Goal: Task Accomplishment & Management: Use online tool/utility

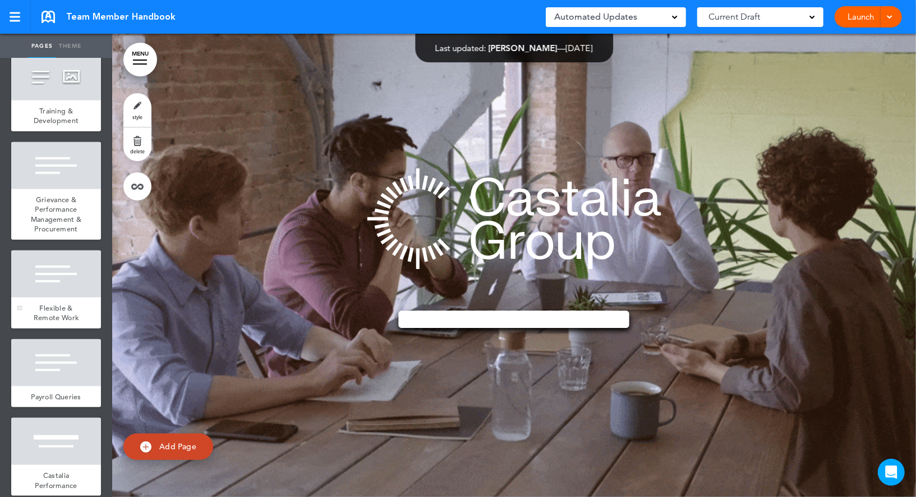
click at [32, 297] on div "Flexible & Remote Work" at bounding box center [56, 312] width 90 height 31
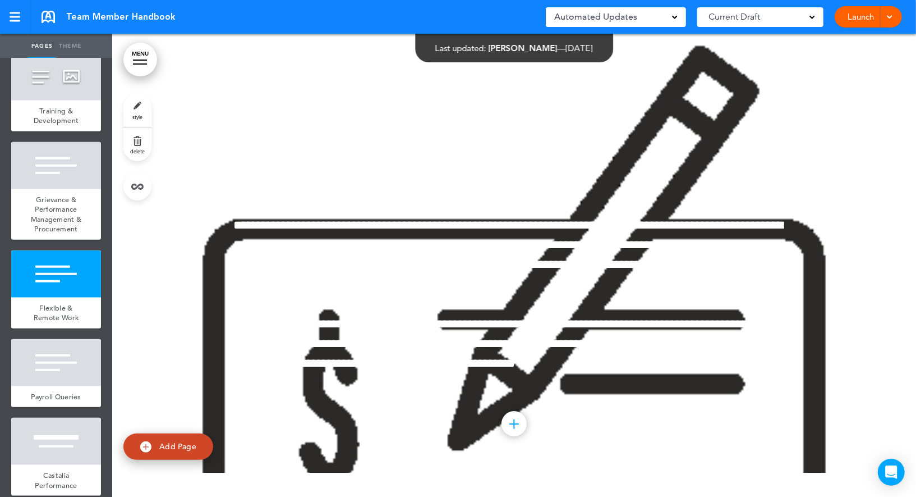
scroll to position [27212, 0]
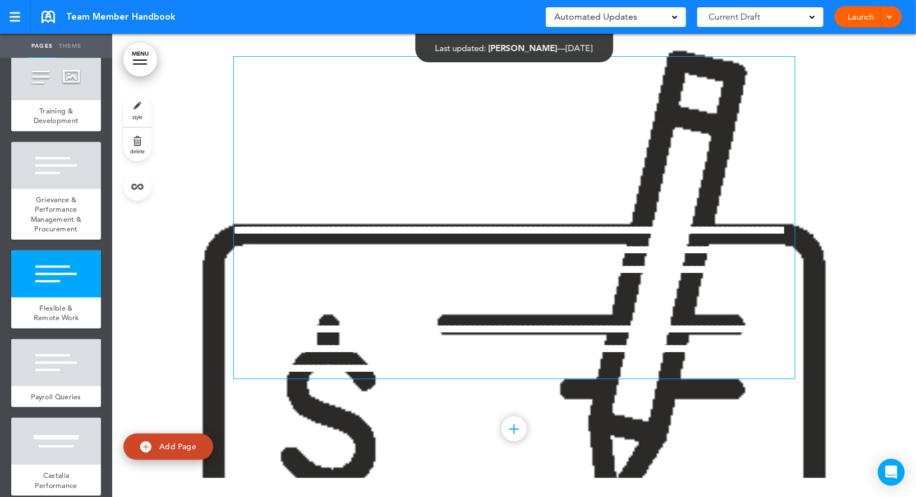
click at [290, 325] on div "**********" at bounding box center [514, 218] width 561 height 322
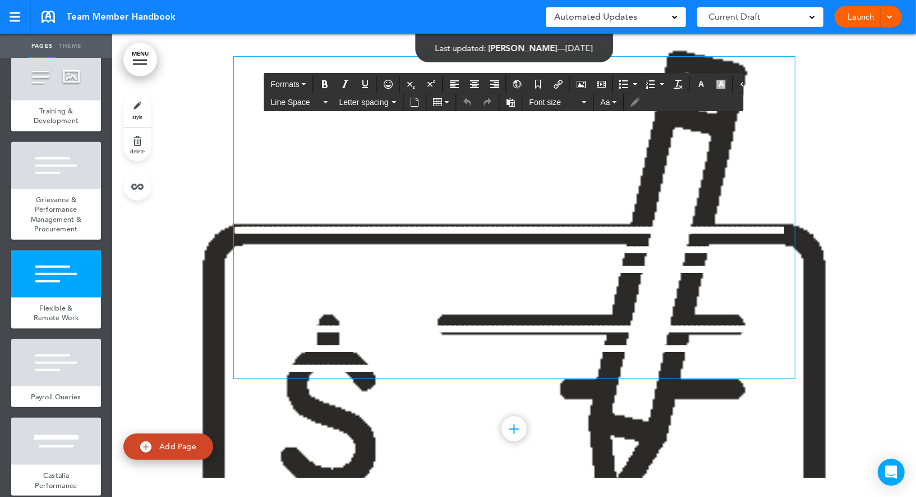
click at [218, 330] on div at bounding box center [514, 252] width 804 height 474
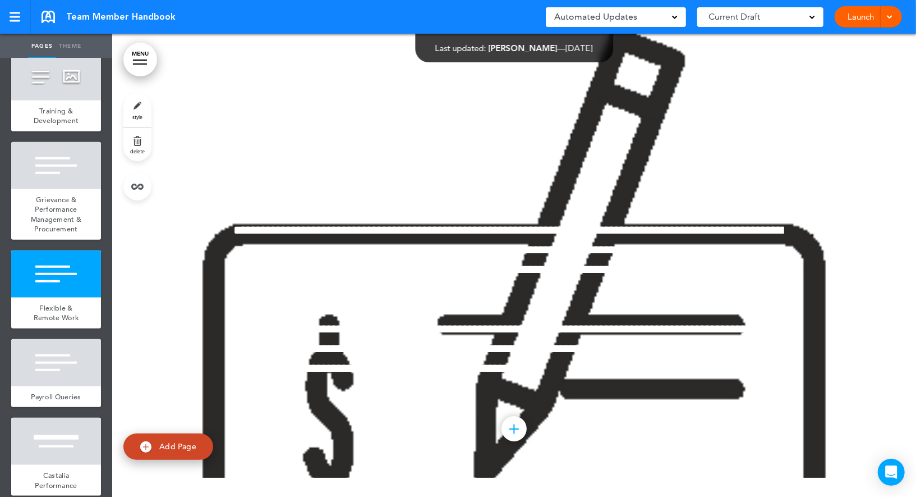
click at [140, 110] on link "style" at bounding box center [137, 110] width 28 height 34
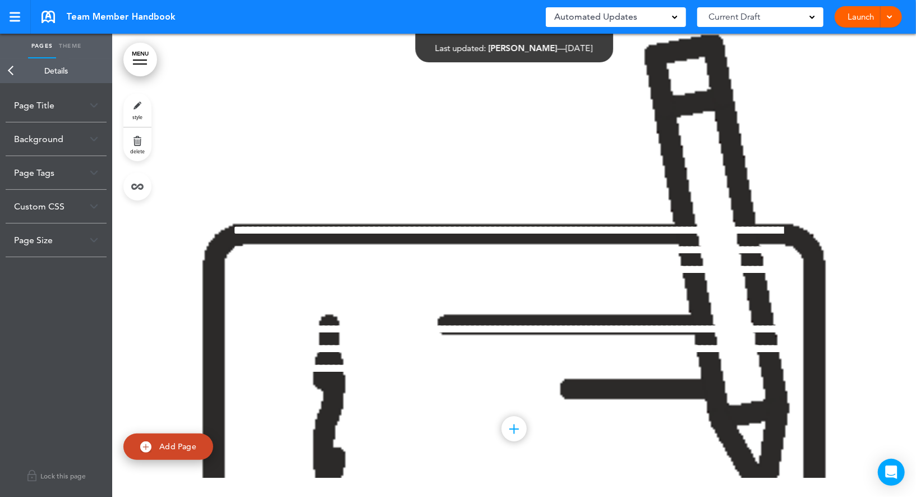
click at [87, 140] on div "Background" at bounding box center [56, 138] width 101 height 33
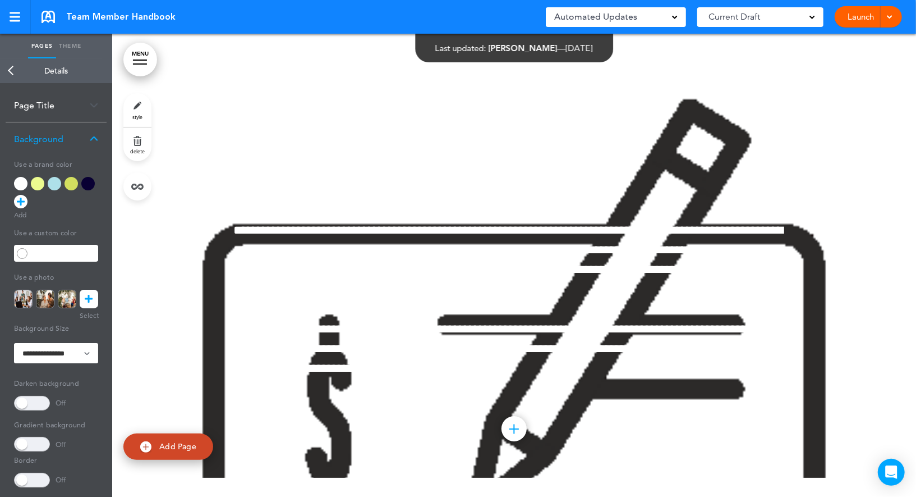
click at [20, 181] on div at bounding box center [20, 183] width 13 height 13
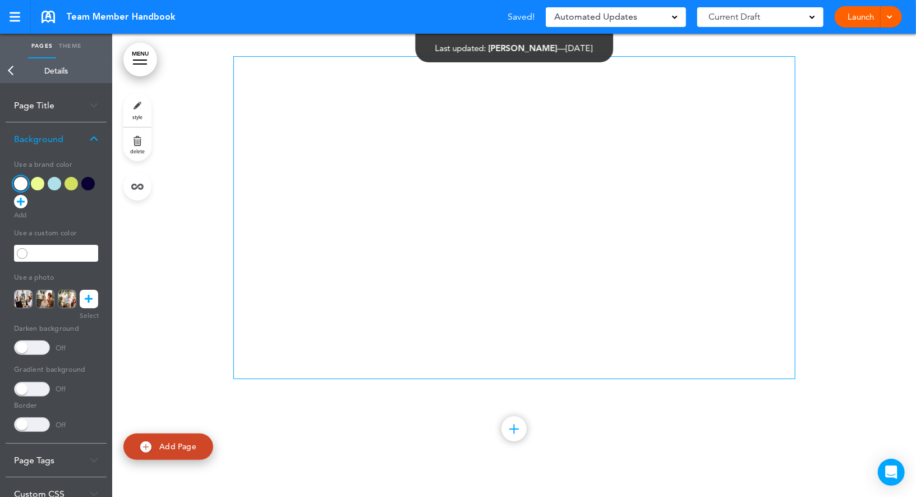
scroll to position [27450, 0]
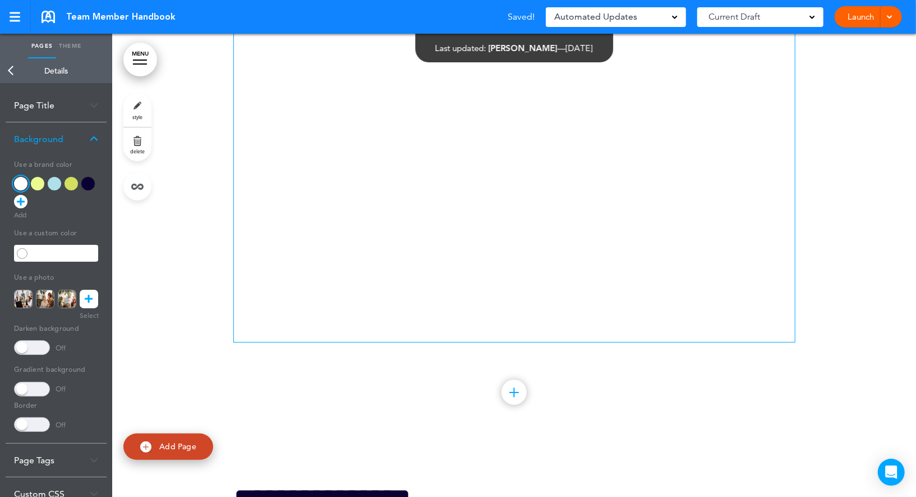
click at [339, 338] on span "**********" at bounding box center [509, 312] width 550 height 52
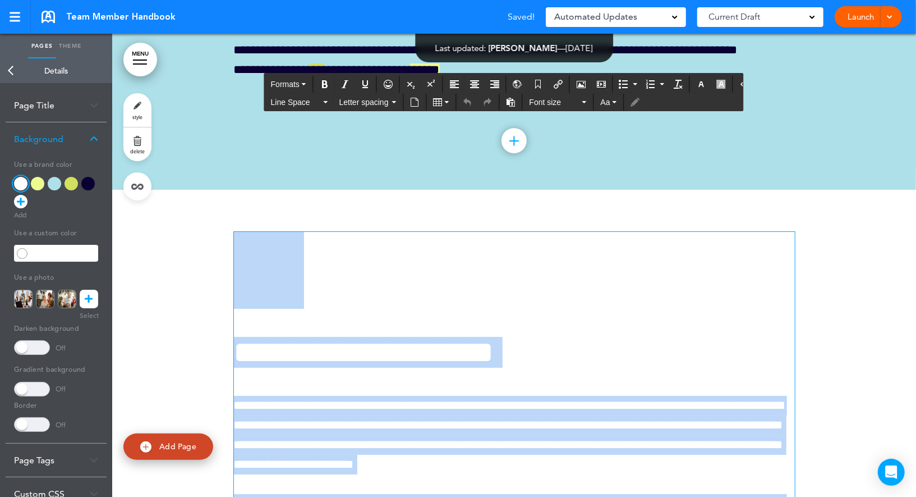
scroll to position [27659, 0]
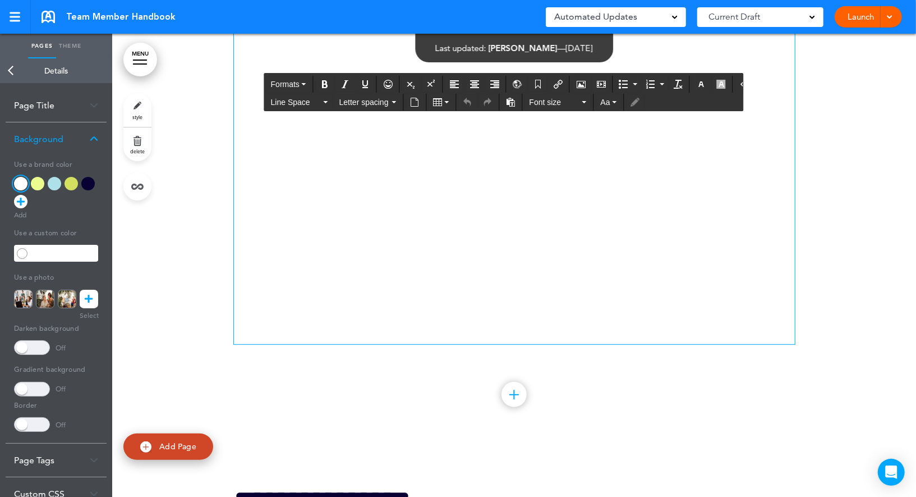
click at [91, 186] on div at bounding box center [87, 183] width 13 height 13
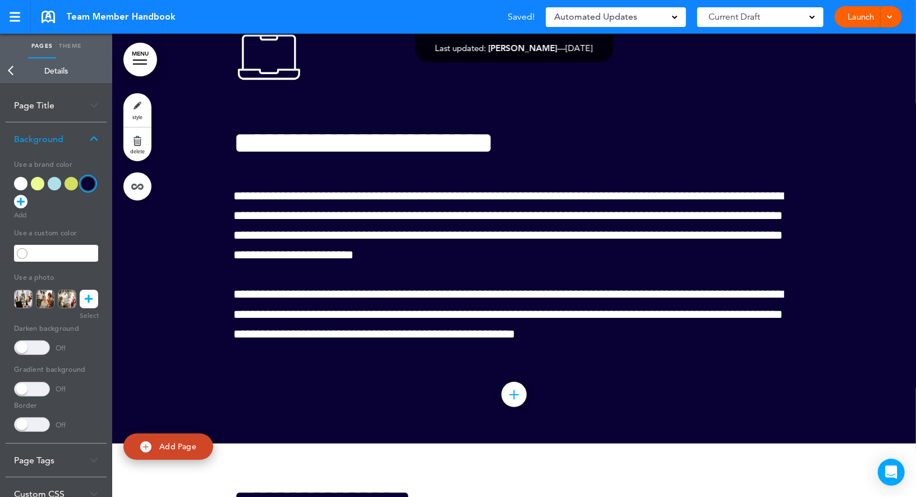
scroll to position [29527, 0]
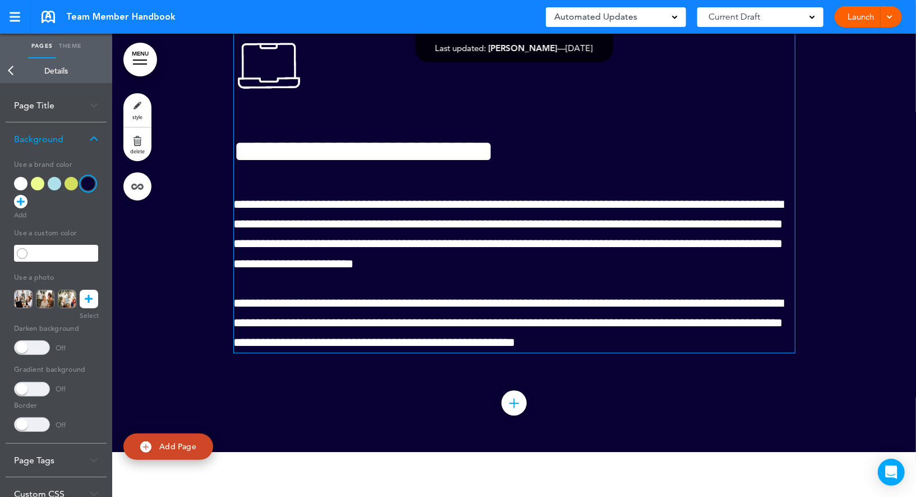
click at [324, 108] on h1 at bounding box center [514, 69] width 561 height 77
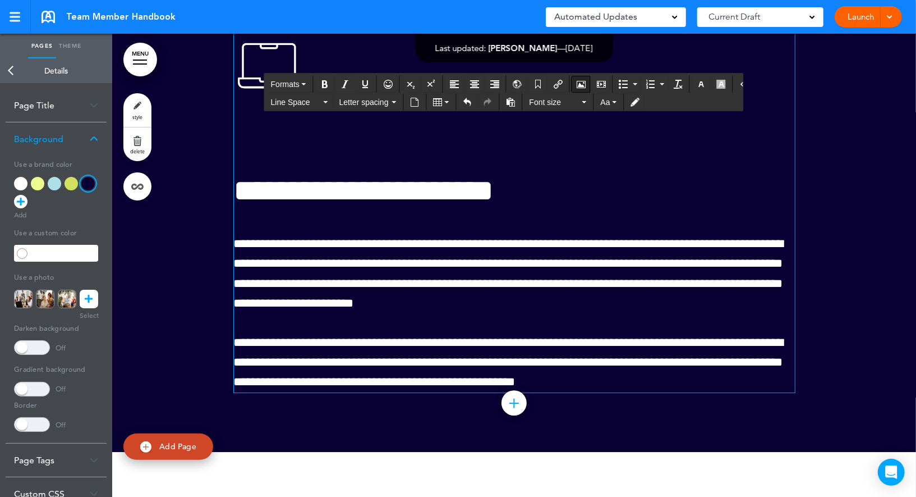
click at [577, 85] on icon "Airmason image" at bounding box center [581, 84] width 9 height 9
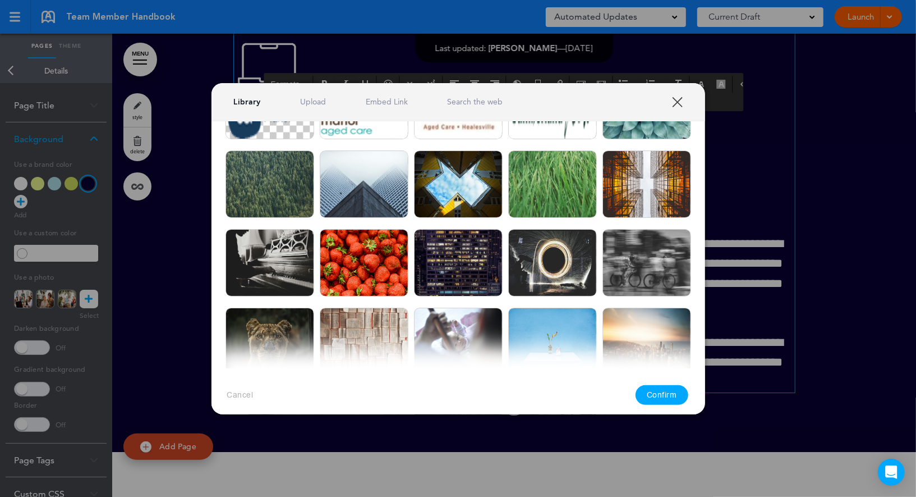
scroll to position [3277, 0]
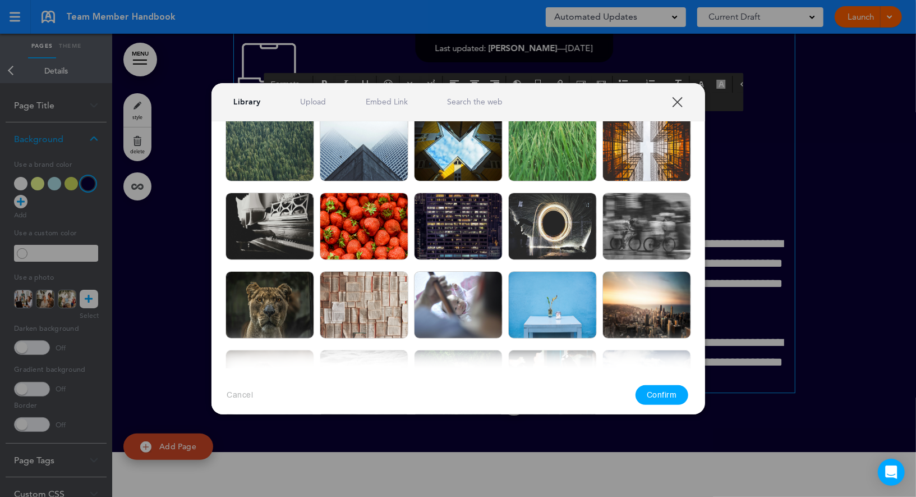
click at [681, 97] on link "XXX" at bounding box center [677, 102] width 11 height 11
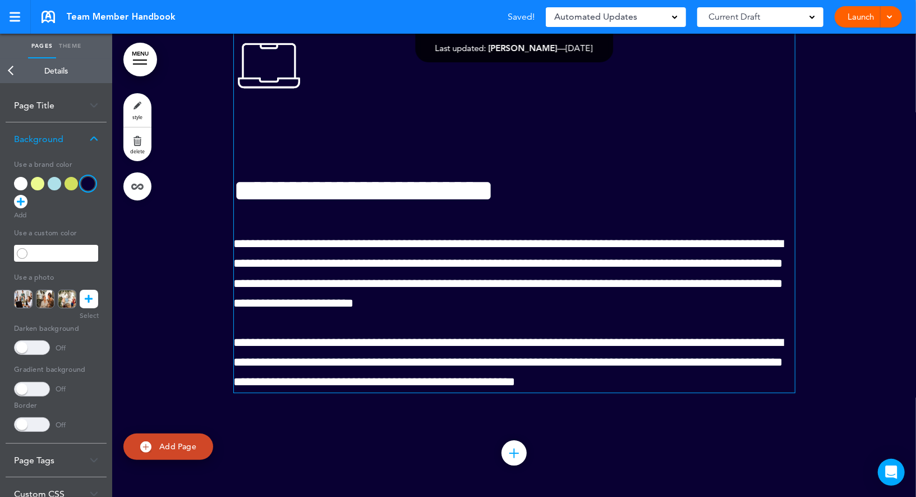
click at [316, 155] on p at bounding box center [514, 146] width 561 height 20
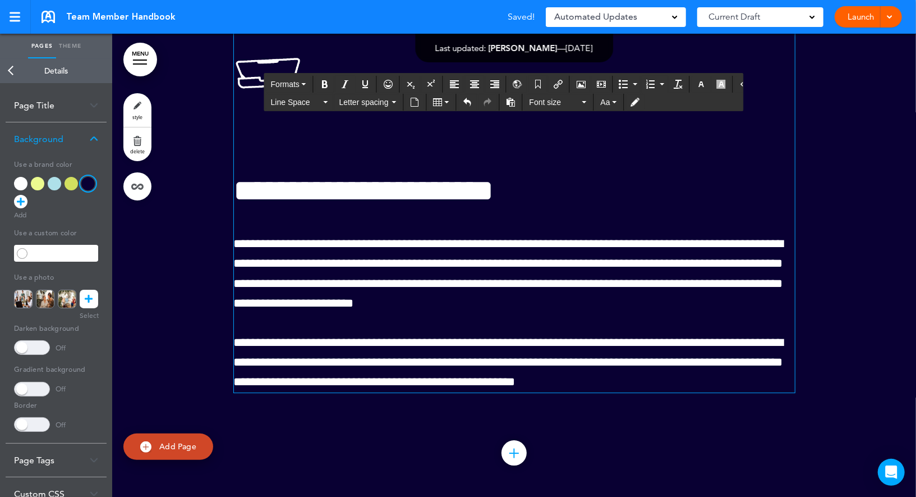
click at [97, 301] on link at bounding box center [89, 299] width 19 height 19
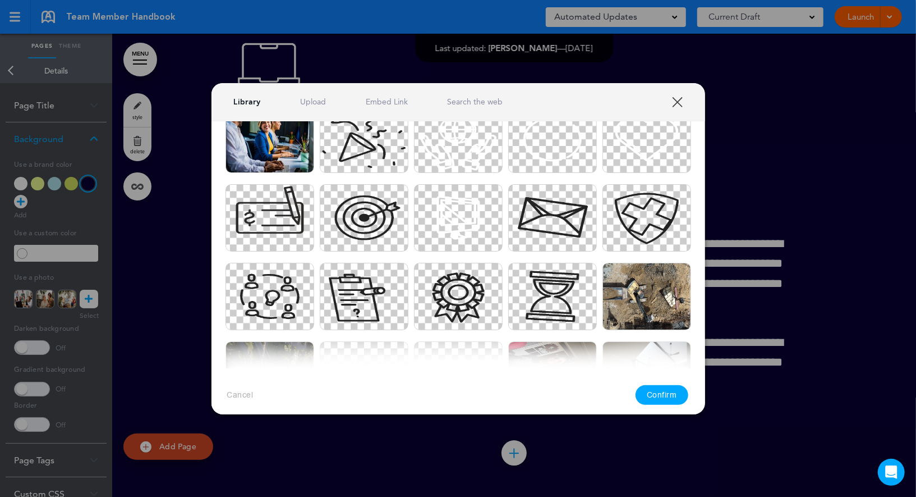
scroll to position [2302, 0]
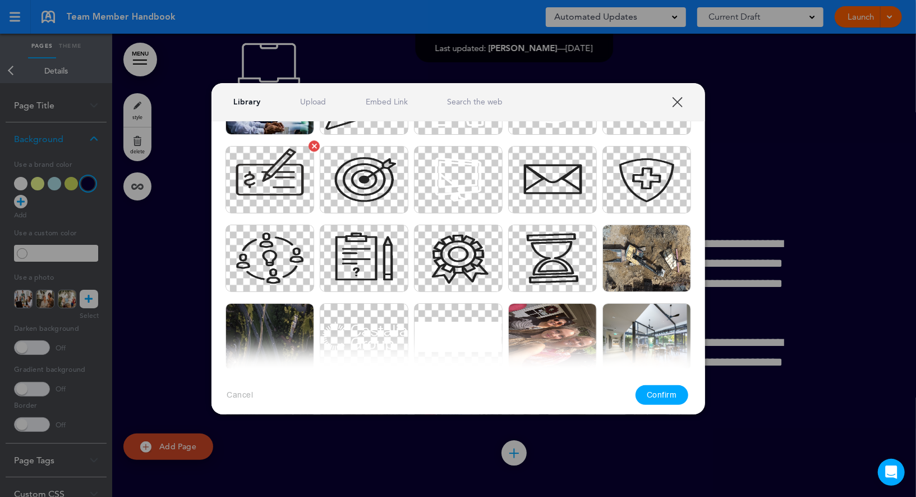
click at [282, 191] on img at bounding box center [270, 179] width 89 height 67
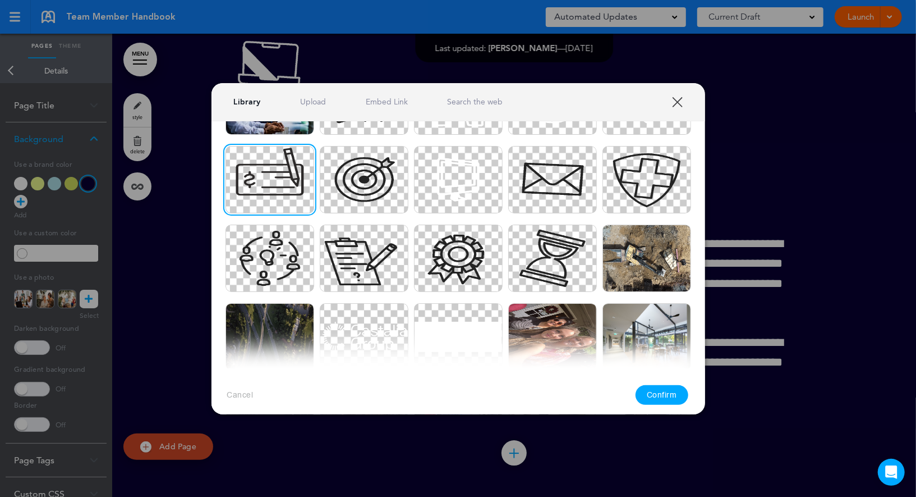
click at [663, 396] on button "Confirm" at bounding box center [662, 395] width 53 height 20
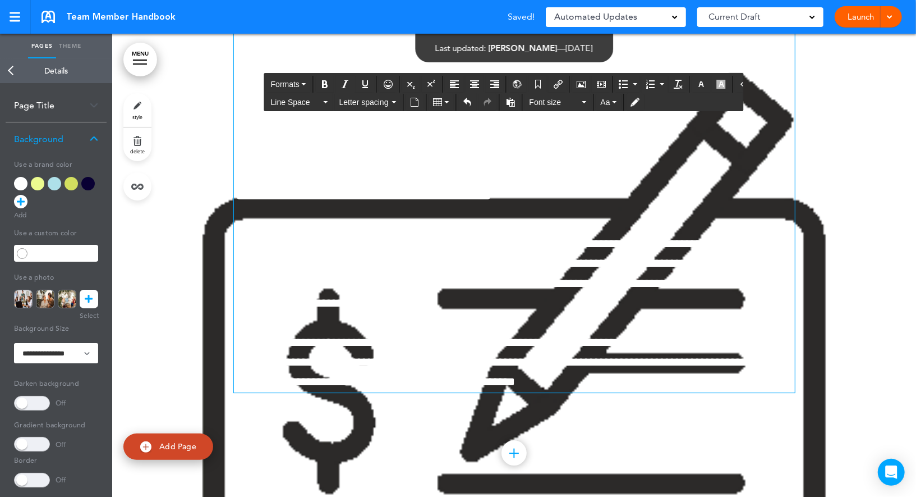
click at [379, 286] on span "**********" at bounding box center [509, 273] width 550 height 72
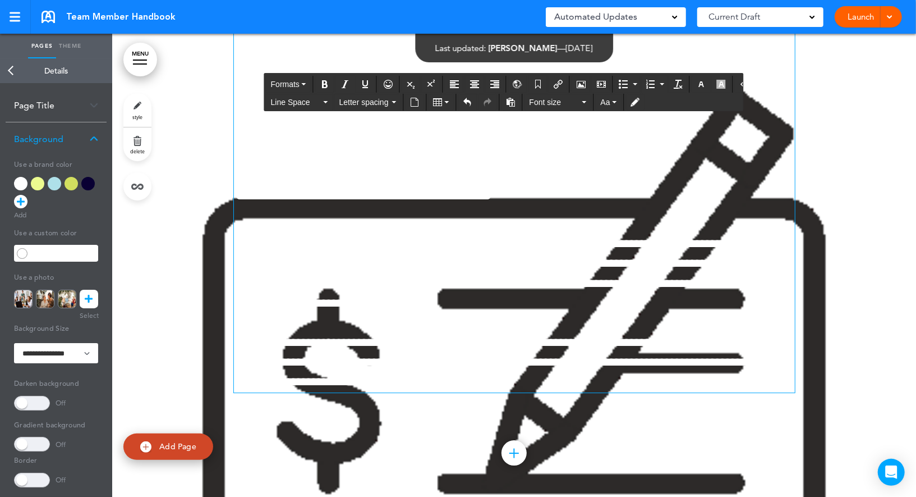
click at [22, 184] on div at bounding box center [20, 183] width 13 height 13
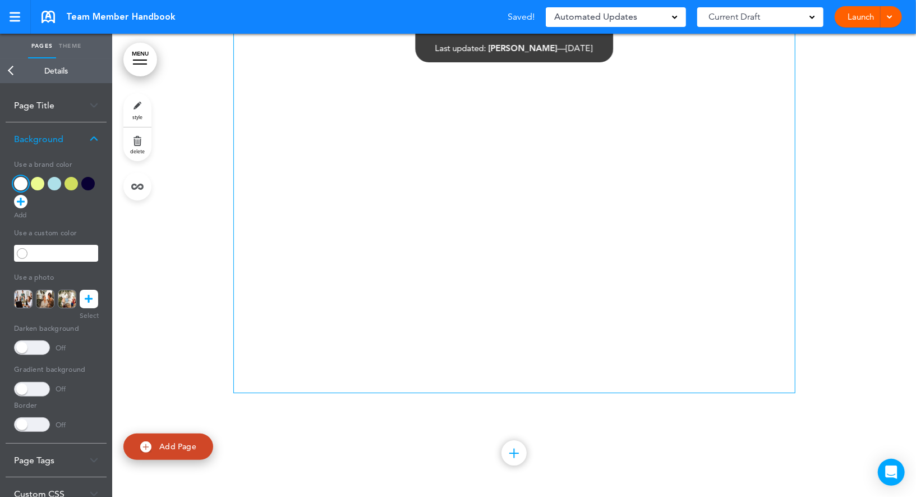
click at [272, 155] on p at bounding box center [514, 146] width 561 height 20
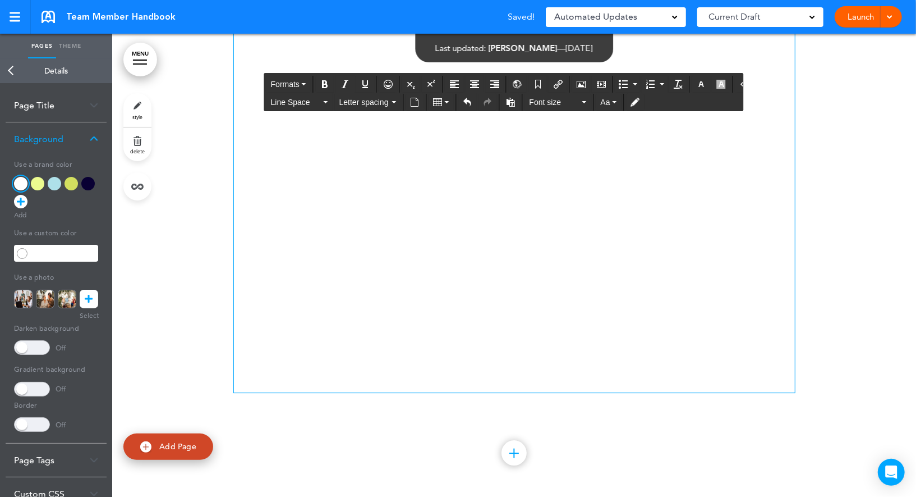
click at [282, 155] on p at bounding box center [514, 146] width 561 height 20
click at [577, 84] on icon "Airmason image" at bounding box center [581, 84] width 9 height 9
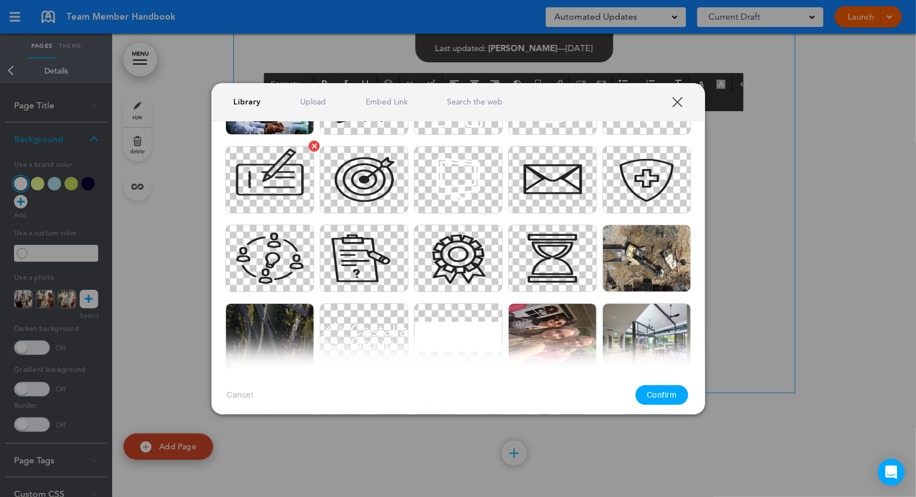
click at [300, 190] on img at bounding box center [270, 179] width 89 height 67
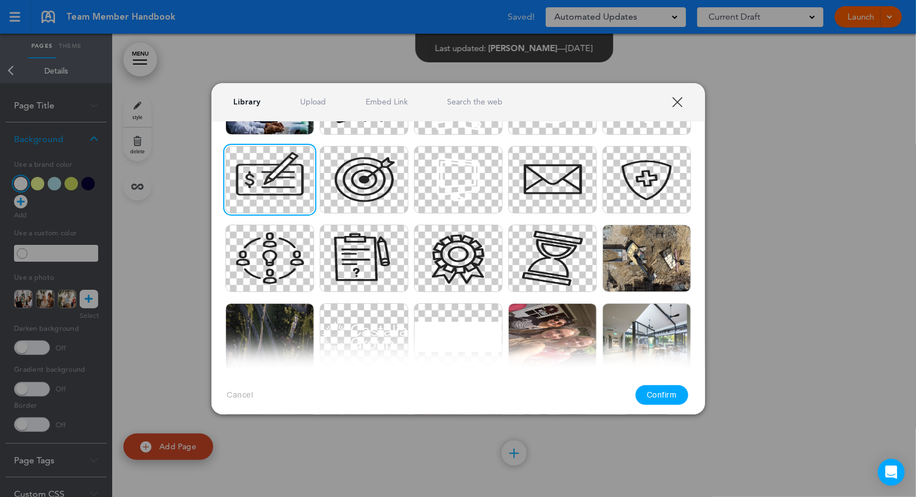
click at [657, 389] on button "Confirm" at bounding box center [662, 395] width 53 height 20
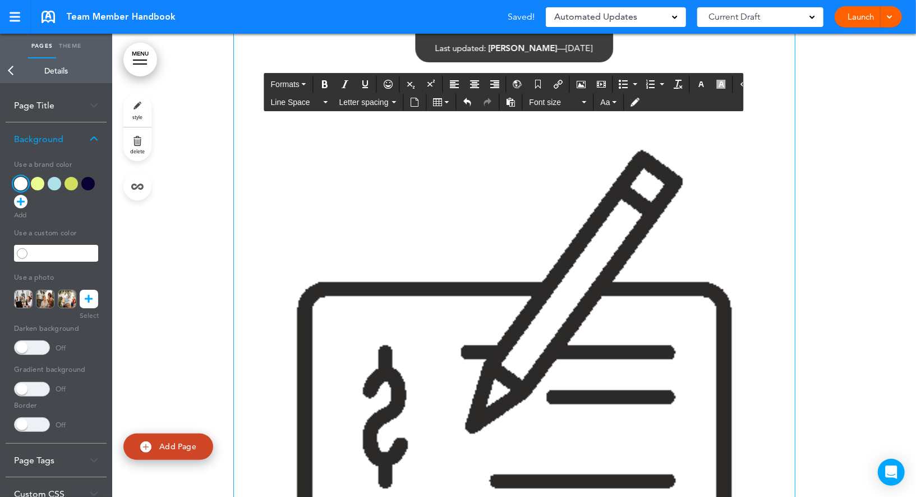
click at [610, 289] on img at bounding box center [514, 416] width 561 height 561
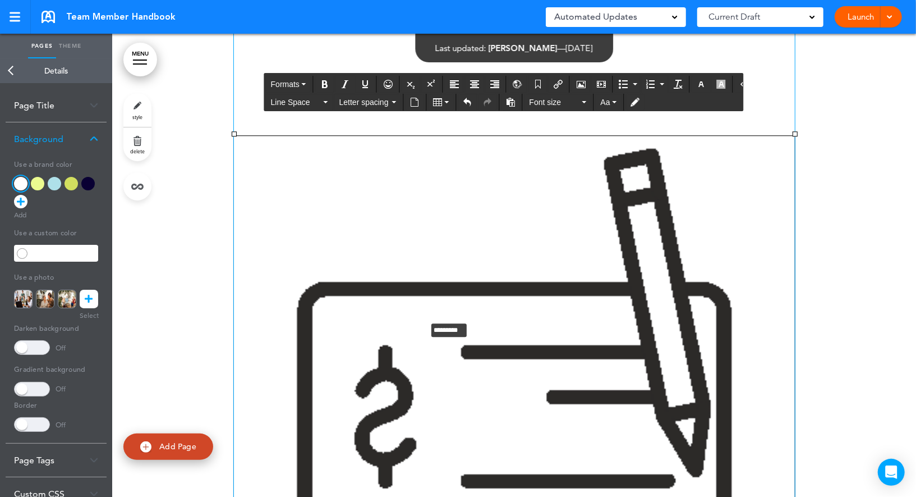
drag, startPoint x: 795, startPoint y: 179, endPoint x: 368, endPoint y: 401, distance: 481.9
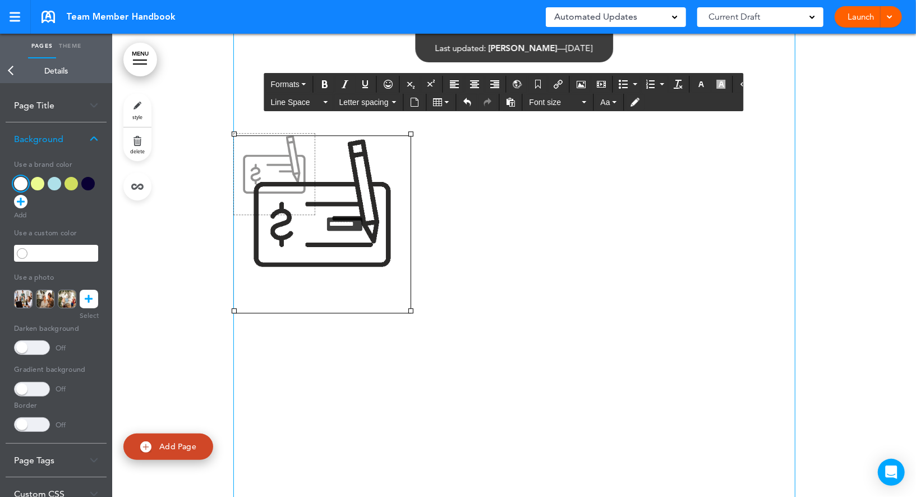
drag, startPoint x: 411, startPoint y: 354, endPoint x: 312, endPoint y: 247, distance: 145.3
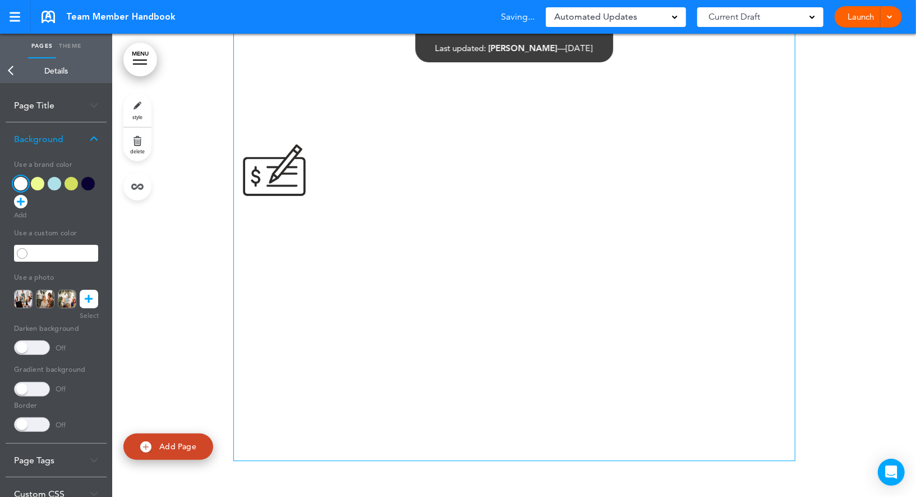
click at [12, 68] on link "Back" at bounding box center [11, 70] width 22 height 25
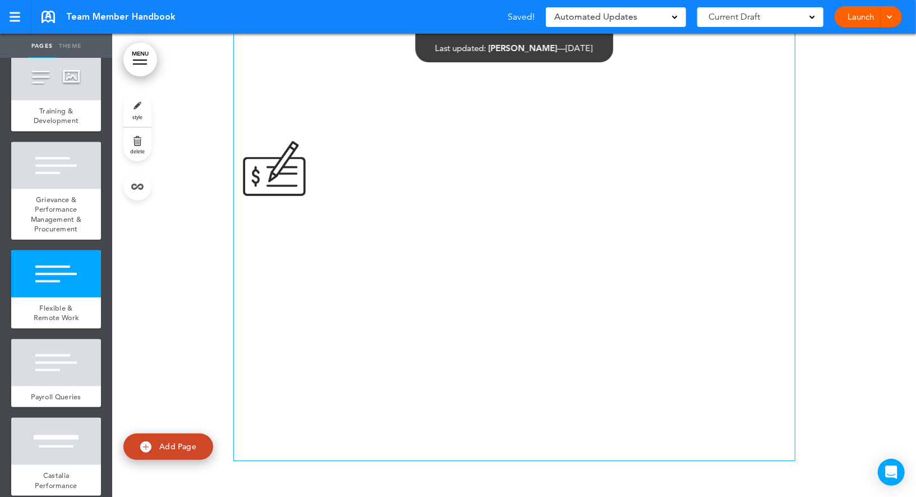
click at [310, 274] on span "**********" at bounding box center [364, 258] width 260 height 31
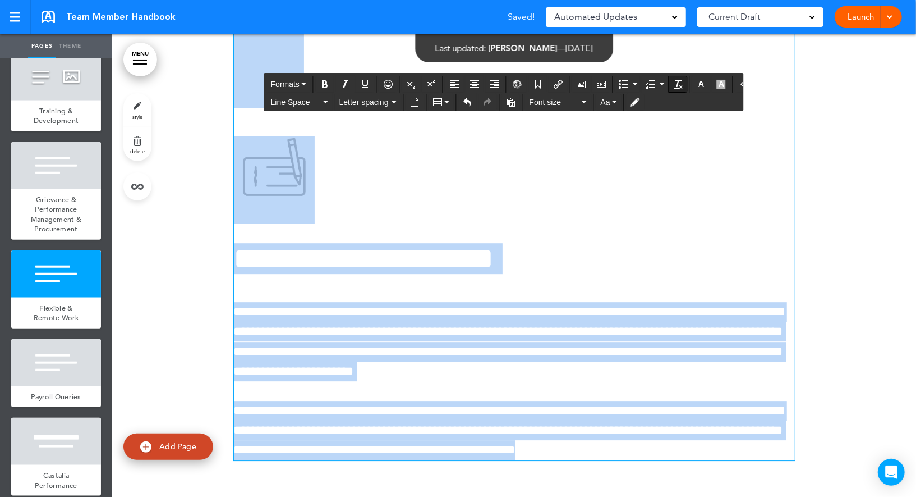
click at [674, 81] on icon "Clear formatting" at bounding box center [678, 84] width 9 height 9
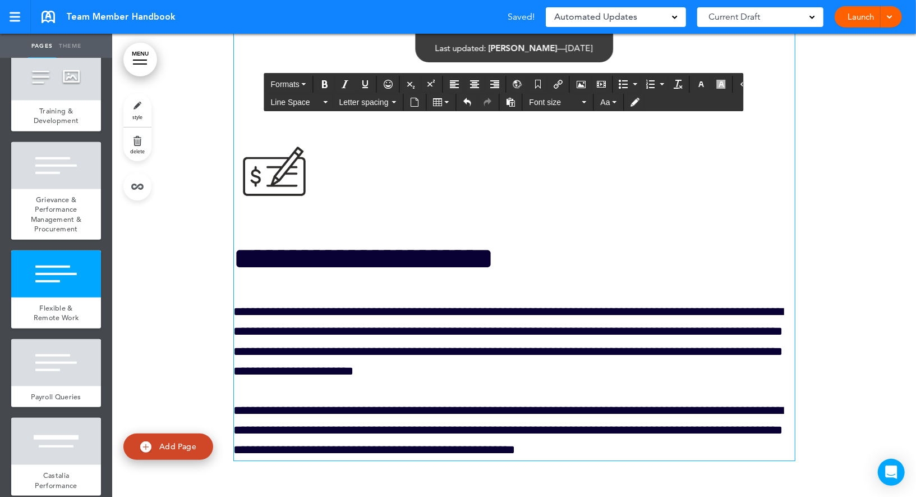
click at [351, 223] on p at bounding box center [514, 180] width 561 height 88
click at [255, 101] on img at bounding box center [269, 66] width 70 height 70
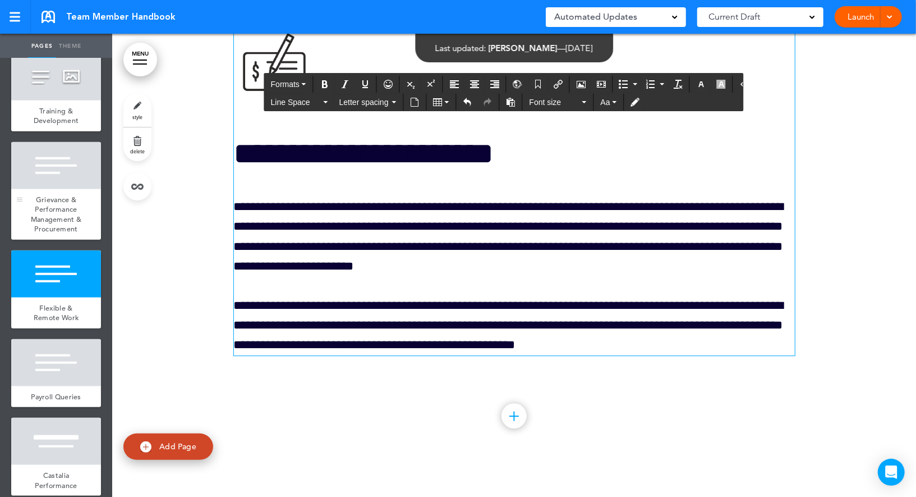
click at [79, 158] on div at bounding box center [56, 165] width 90 height 47
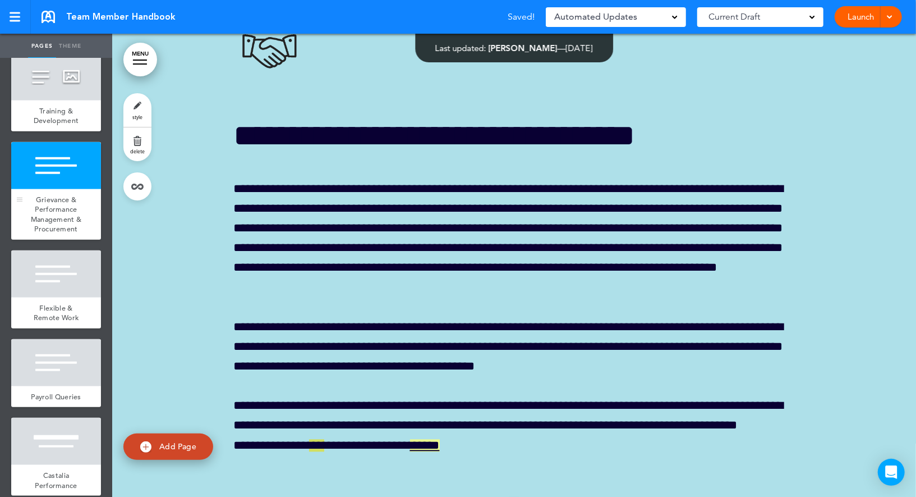
scroll to position [28938, 0]
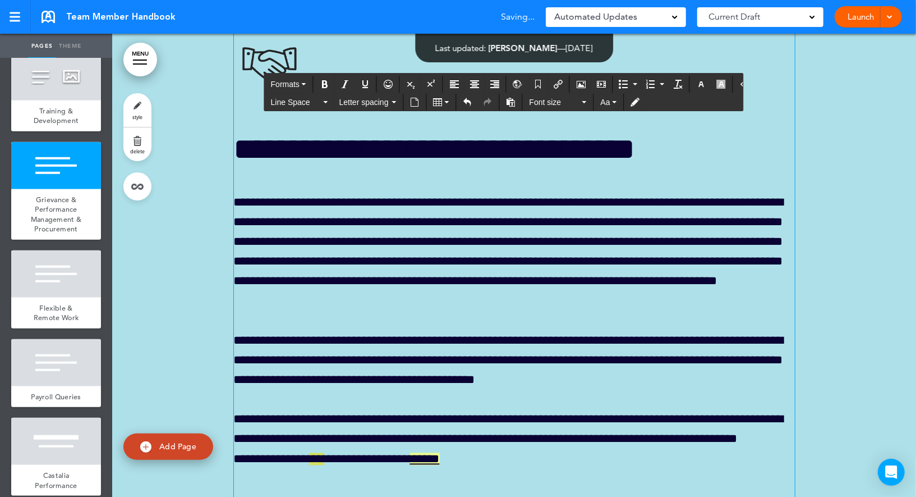
click at [271, 99] on img at bounding box center [269, 64] width 70 height 70
click at [95, 297] on div "Flexible & Remote Work" at bounding box center [56, 312] width 90 height 31
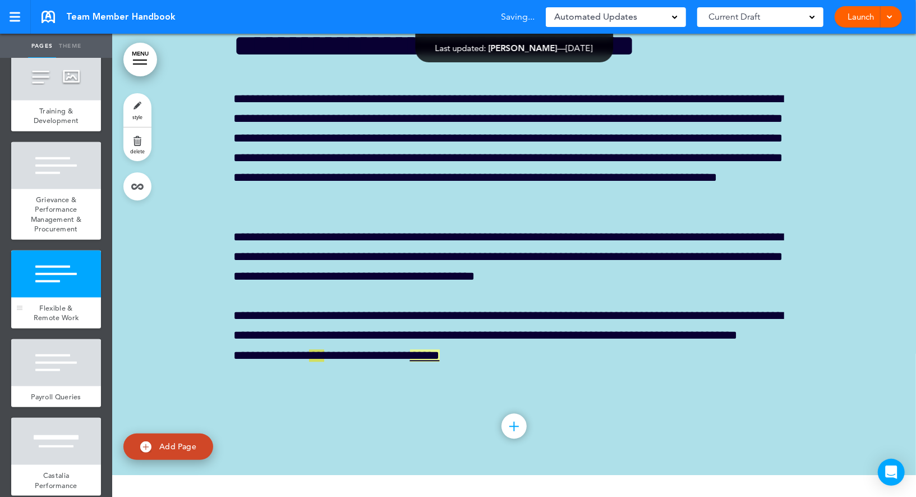
scroll to position [29527, 0]
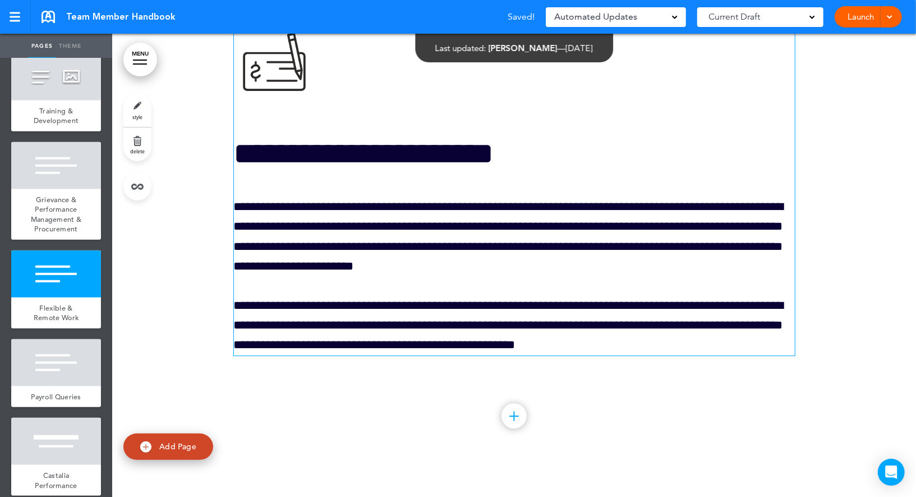
click at [262, 112] on img at bounding box center [274, 71] width 81 height 81
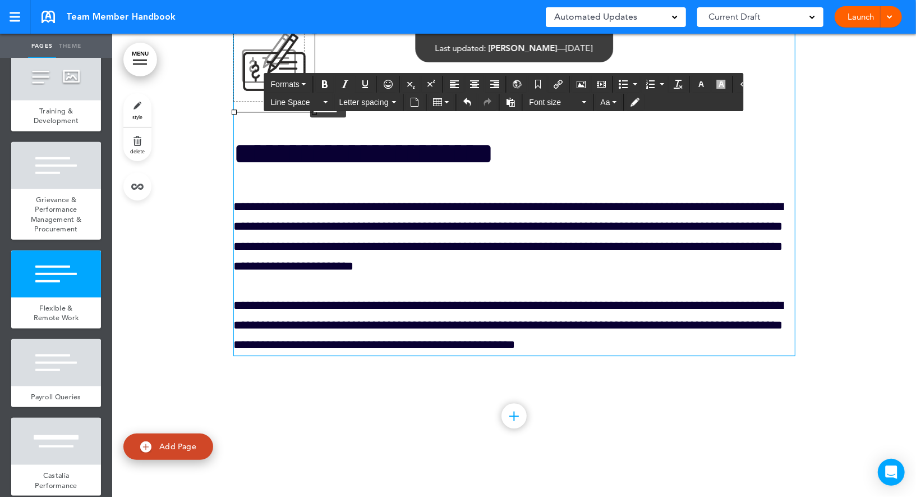
drag, startPoint x: 314, startPoint y: 155, endPoint x: 304, endPoint y: 143, distance: 15.9
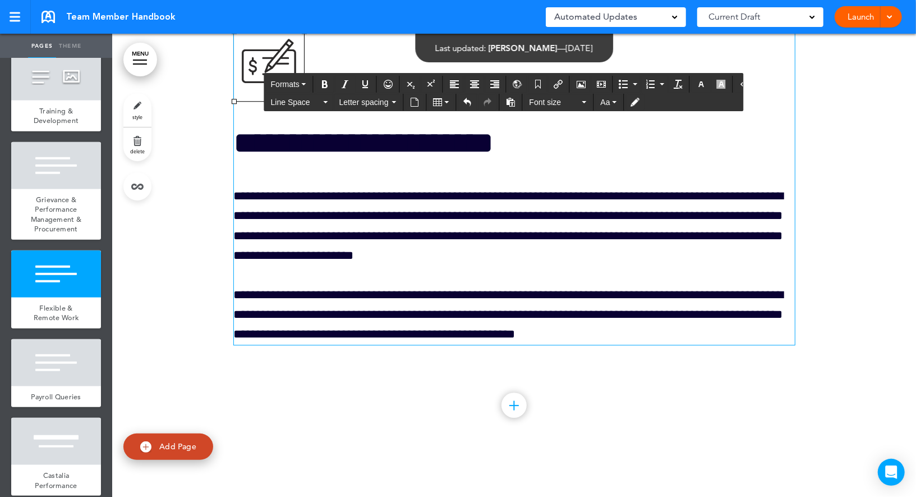
click at [357, 217] on div "**********" at bounding box center [514, 188] width 561 height 314
